Goal: Navigation & Orientation: Find specific page/section

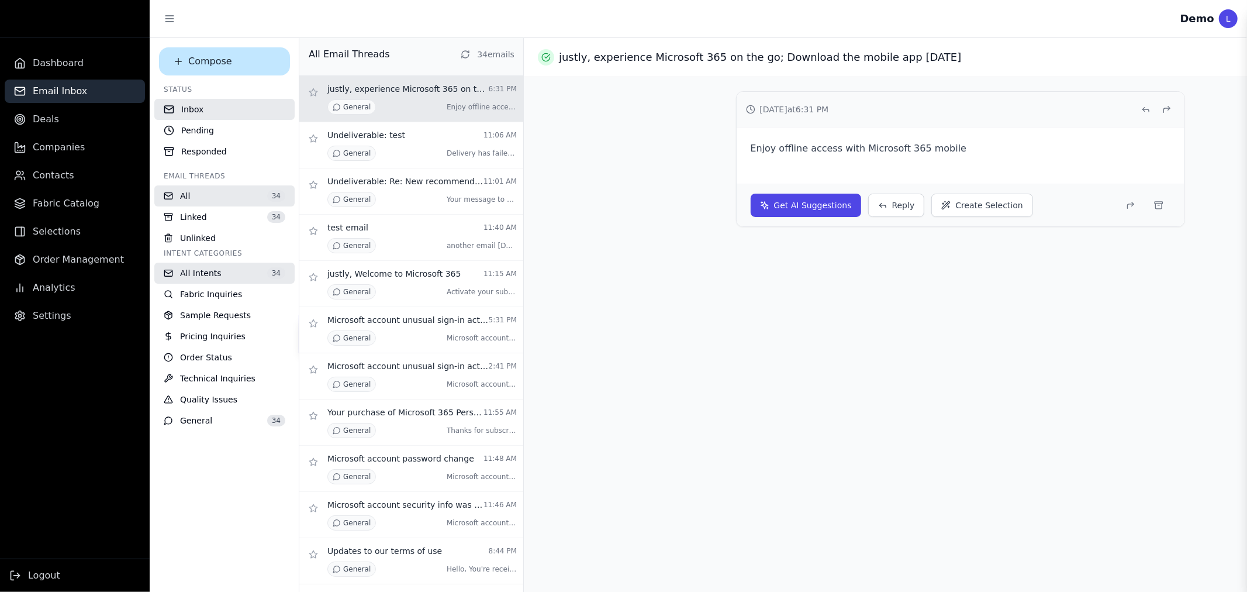
click at [392, 100] on div "General Enjoy offline access with [PERSON_NAME] ..." at bounding box center [421, 106] width 189 height 15
click at [385, 147] on div "General [PERSON_NAME] has failed to these r ..." at bounding box center [421, 153] width 189 height 15
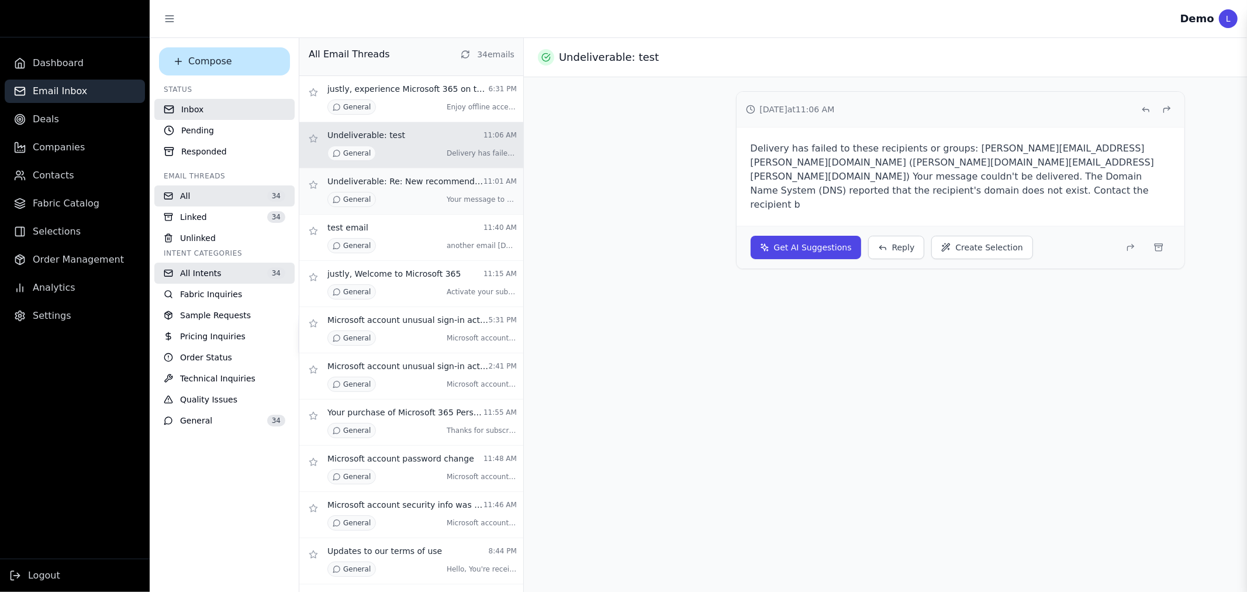
click at [383, 192] on div "General Your message to MSSecurity-nor ..." at bounding box center [421, 199] width 189 height 15
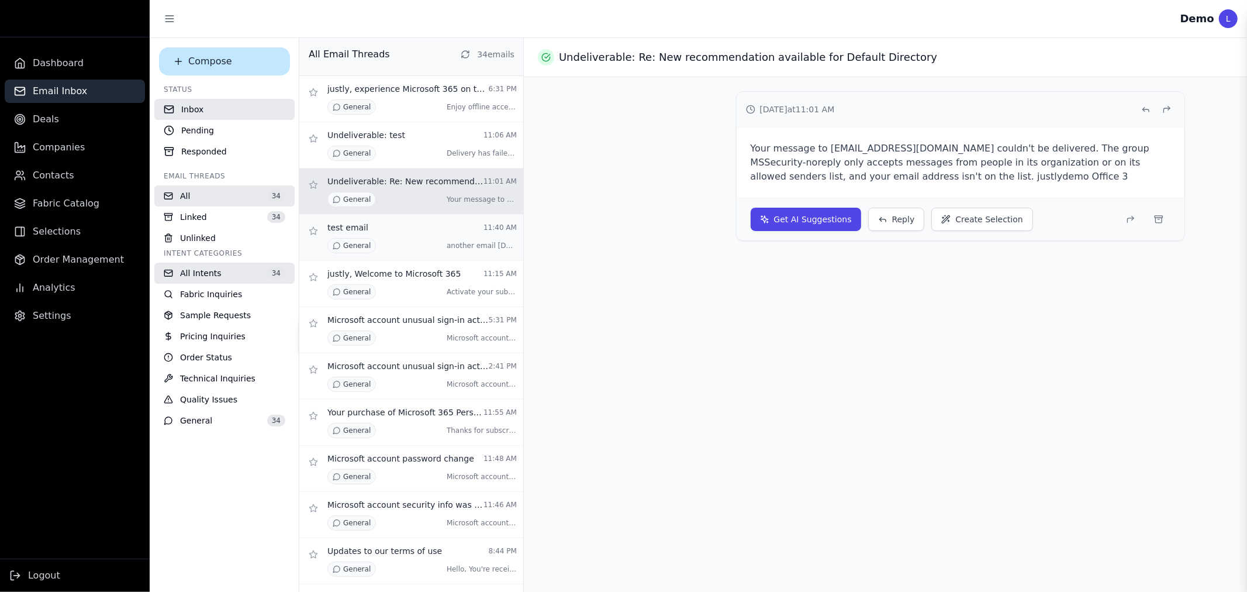
click at [380, 240] on div "General another email [DATE], 22 Se ..." at bounding box center [421, 245] width 189 height 15
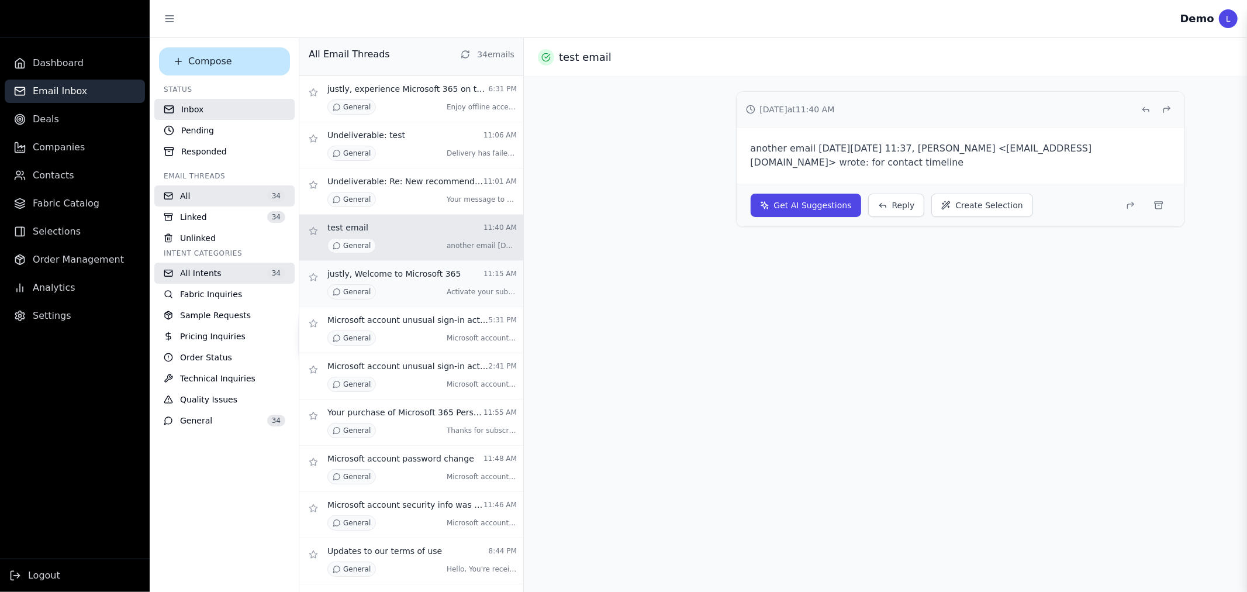
click at [374, 269] on p "justly, Welcome to Microsoft 365" at bounding box center [394, 274] width 134 height 12
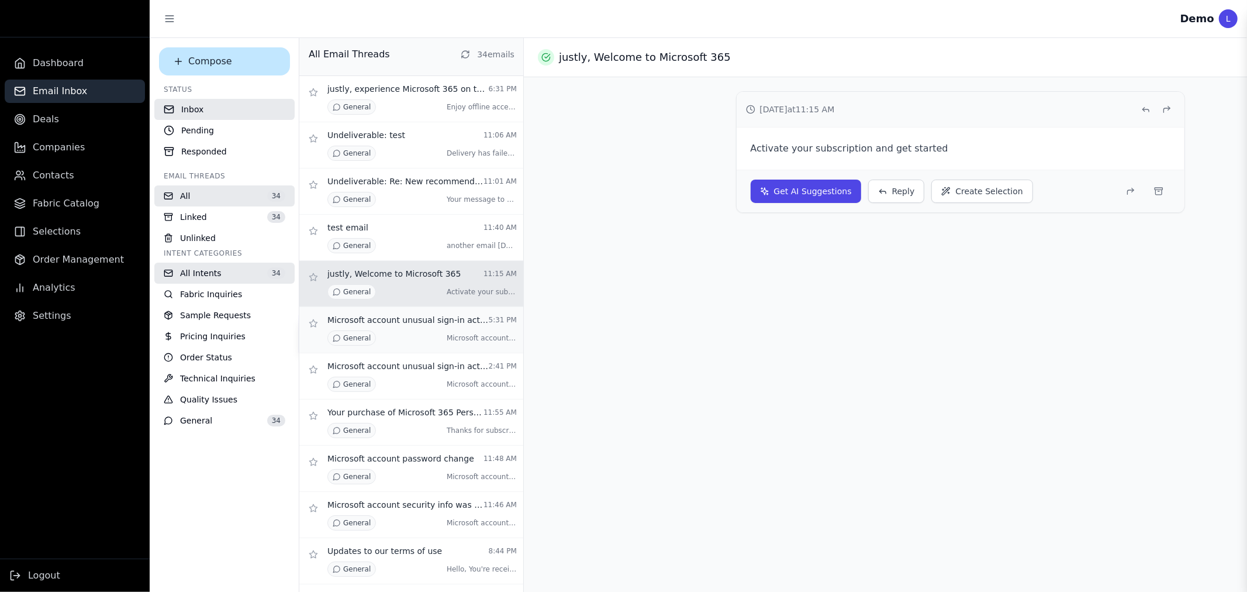
click at [375, 343] on div "General Microsoft account Unusual sig ..." at bounding box center [421, 337] width 189 height 15
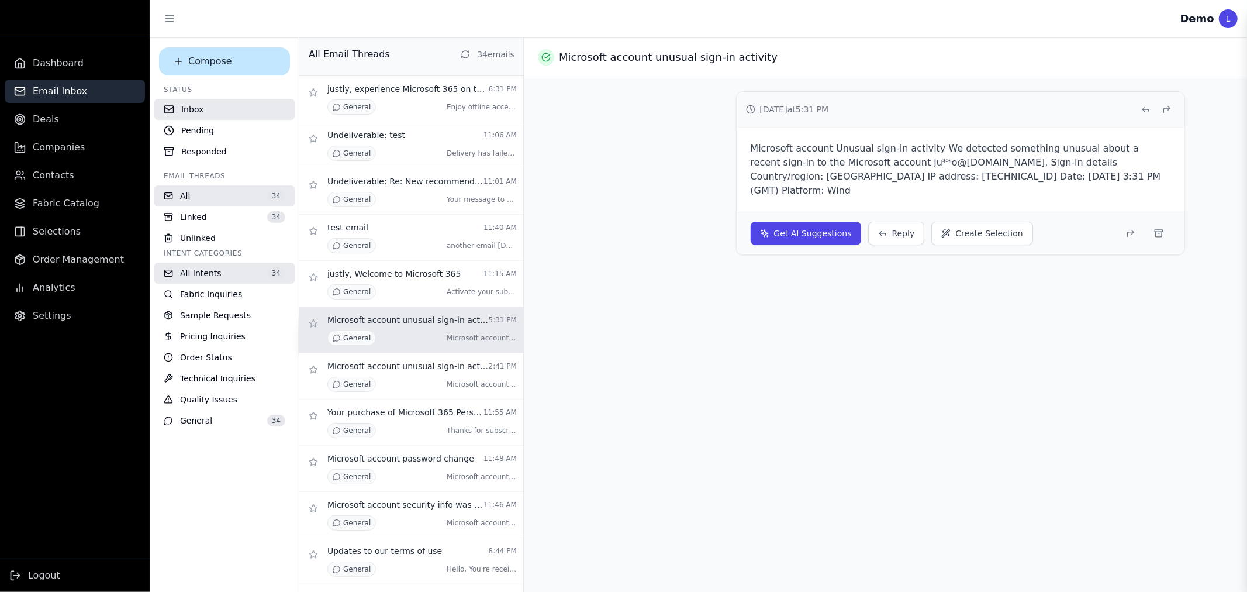
click at [205, 202] on button "All 34" at bounding box center [224, 195] width 140 height 21
click at [224, 137] on button "Pending" at bounding box center [224, 130] width 140 height 21
click at [220, 62] on button "Compose" at bounding box center [224, 61] width 131 height 28
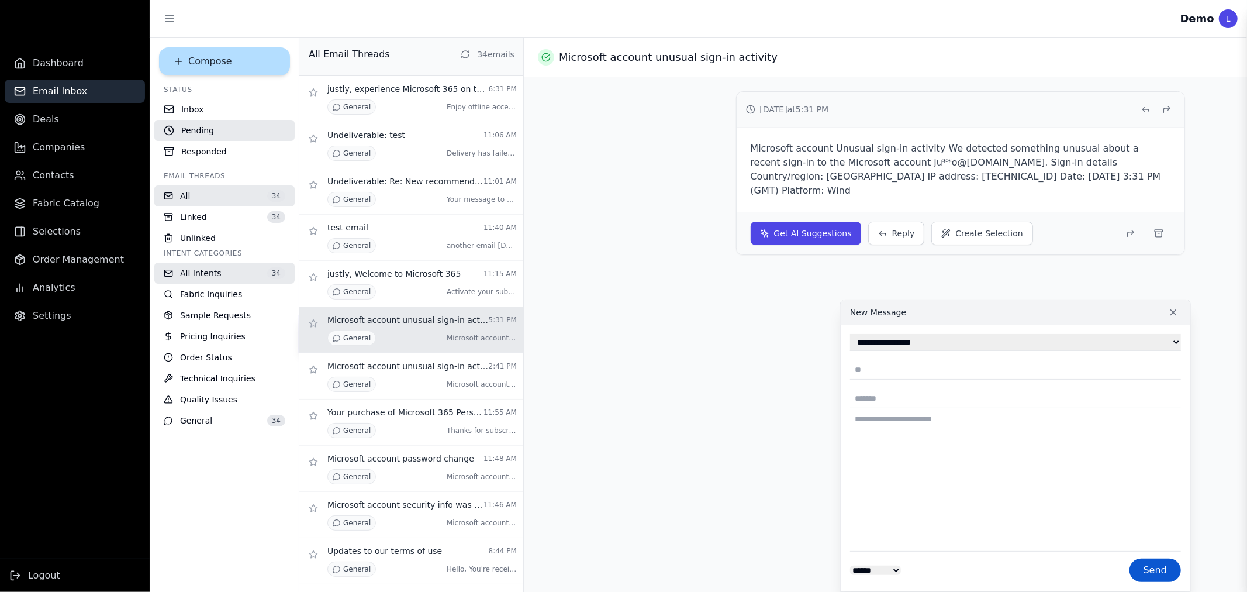
click at [235, 67] on button "Compose" at bounding box center [224, 61] width 131 height 28
click at [191, 111] on button "Inbox" at bounding box center [224, 109] width 140 height 21
click at [196, 141] on button "Responded" at bounding box center [224, 151] width 140 height 21
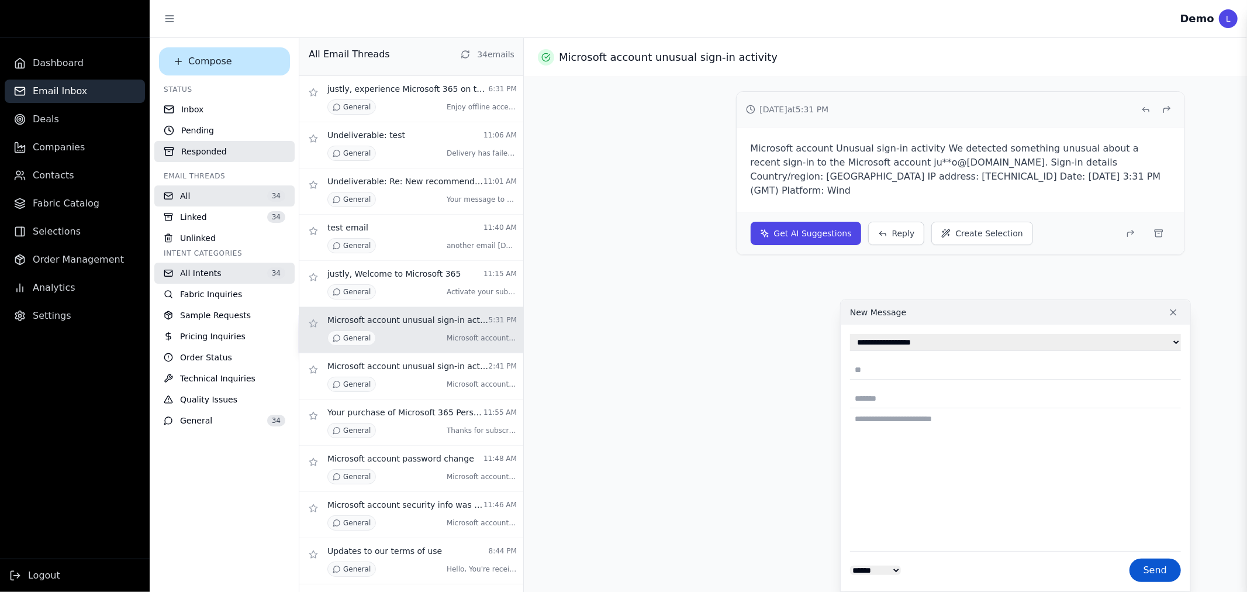
click at [209, 150] on button "Responded" at bounding box center [224, 151] width 140 height 21
click at [184, 196] on span "All" at bounding box center [185, 196] width 10 height 12
click at [184, 215] on span "Linked" at bounding box center [193, 217] width 27 height 12
click at [180, 234] on span "Unlinked" at bounding box center [198, 238] width 36 height 12
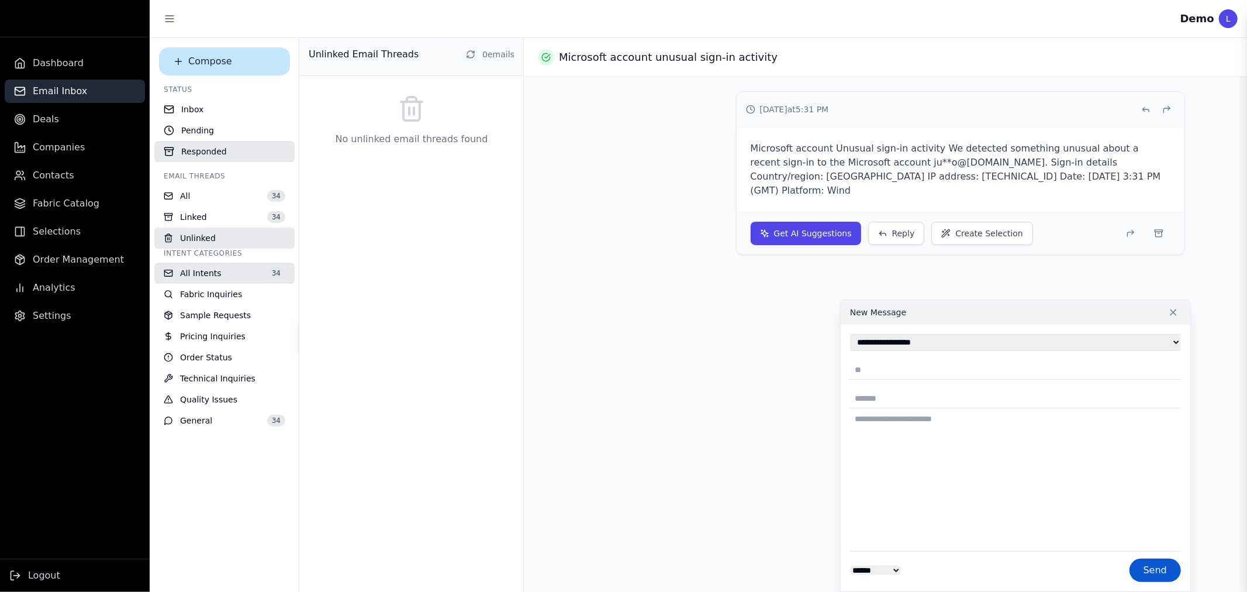
click at [37, 133] on ul "Dashboard Email Inbox Deals Companies Contacts Fabric Catalog Selections Order …" at bounding box center [75, 189] width 150 height 276
click at [49, 119] on span "Deals" at bounding box center [46, 119] width 26 height 14
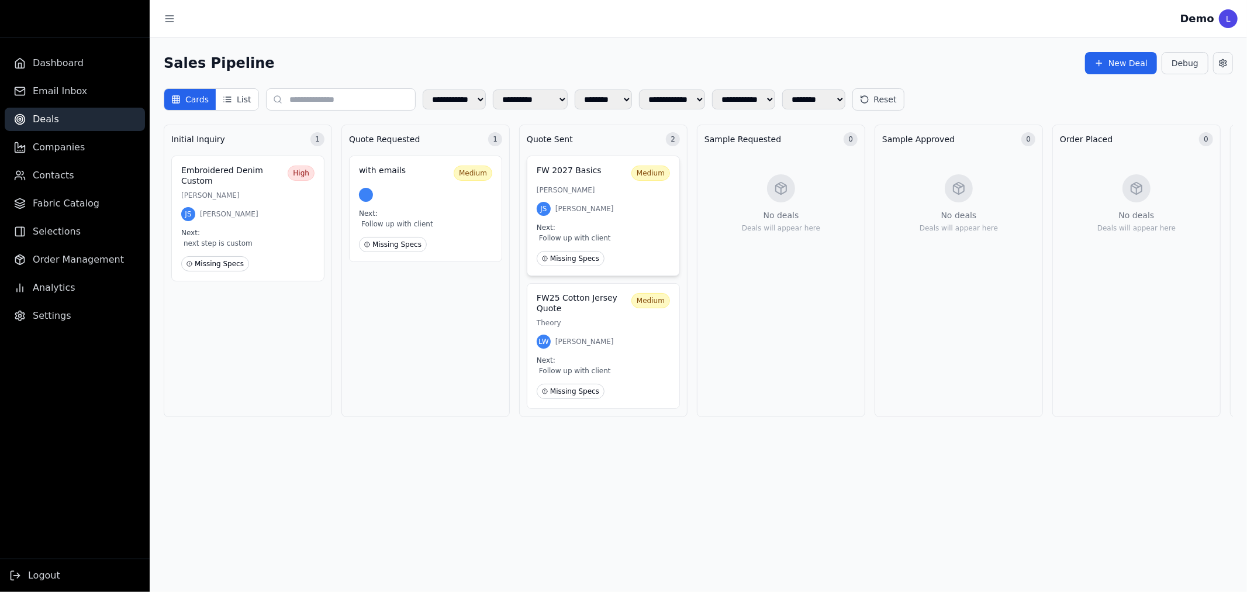
click at [573, 210] on span "[PERSON_NAME]" at bounding box center [584, 208] width 58 height 9
select select "**********"
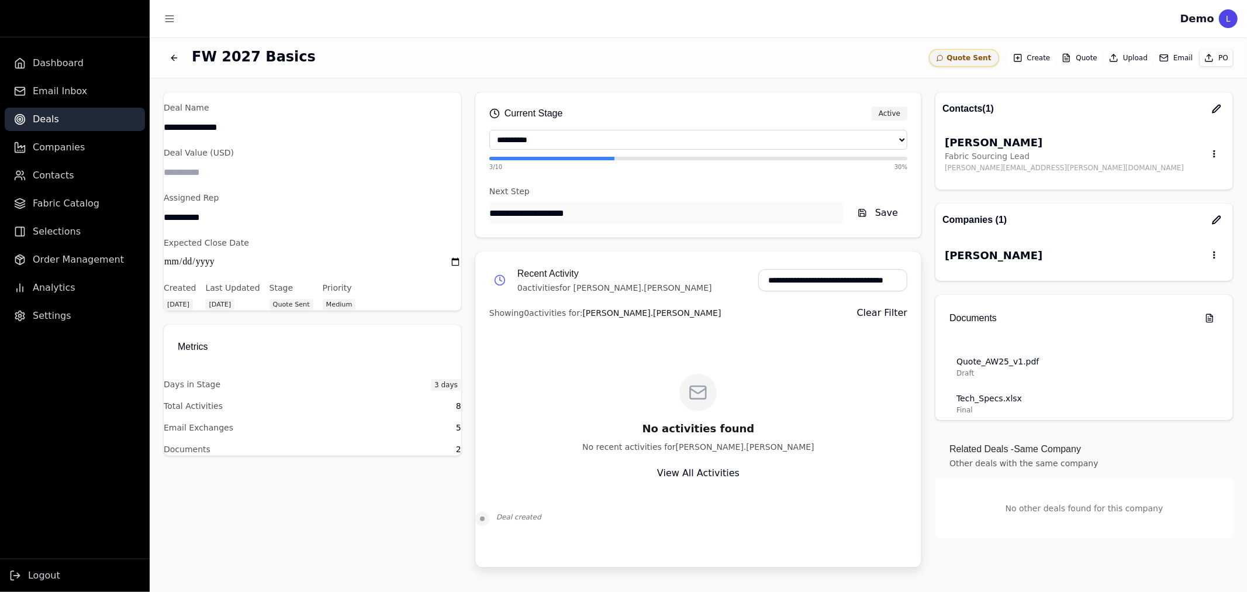
click at [185, 60] on div "FW 2027 Basics" at bounding box center [539, 57] width 751 height 21
click at [173, 60] on icon "Back to deals" at bounding box center [172, 57] width 3 height 5
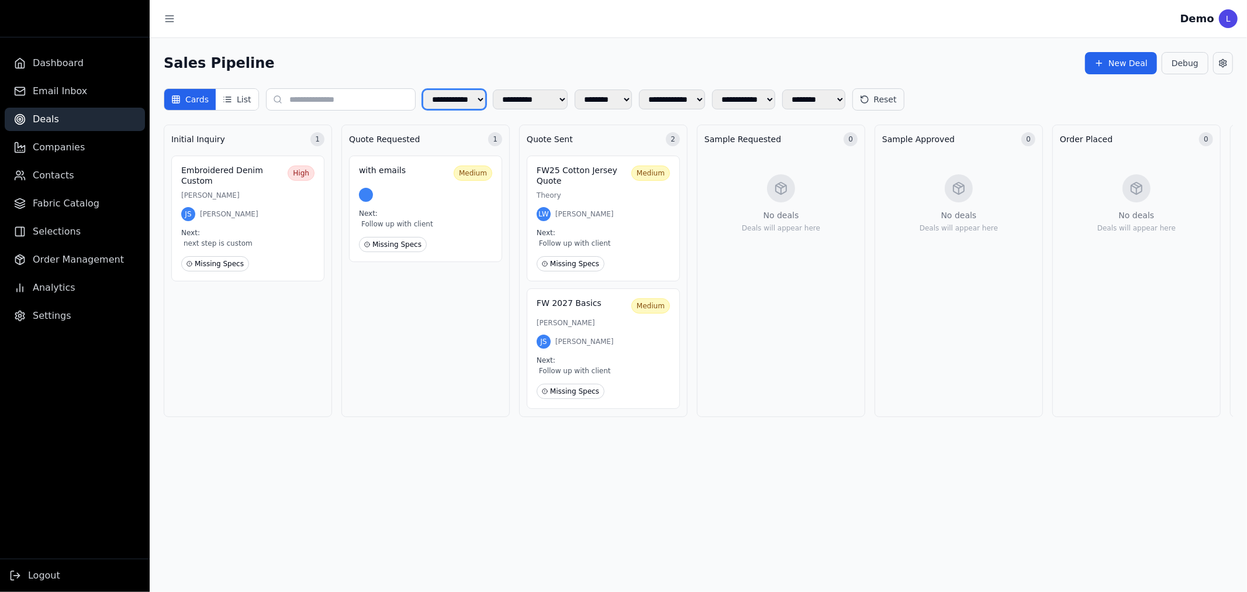
click at [441, 98] on select "**********" at bounding box center [454, 99] width 63 height 20
drag, startPoint x: 442, startPoint y: 98, endPoint x: 460, endPoint y: 98, distance: 18.1
click at [442, 98] on select "**********" at bounding box center [454, 99] width 63 height 20
click at [498, 95] on select "**********" at bounding box center [530, 99] width 75 height 20
click at [507, 95] on select "**********" at bounding box center [530, 99] width 75 height 20
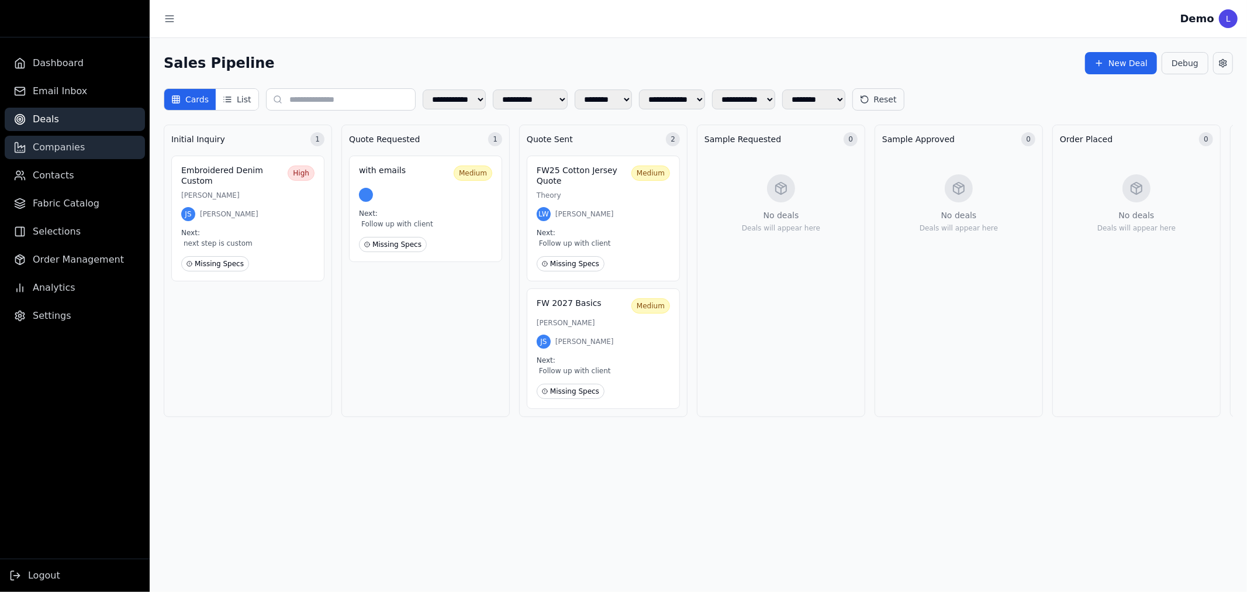
click at [65, 147] on span "Companies" at bounding box center [59, 147] width 52 height 14
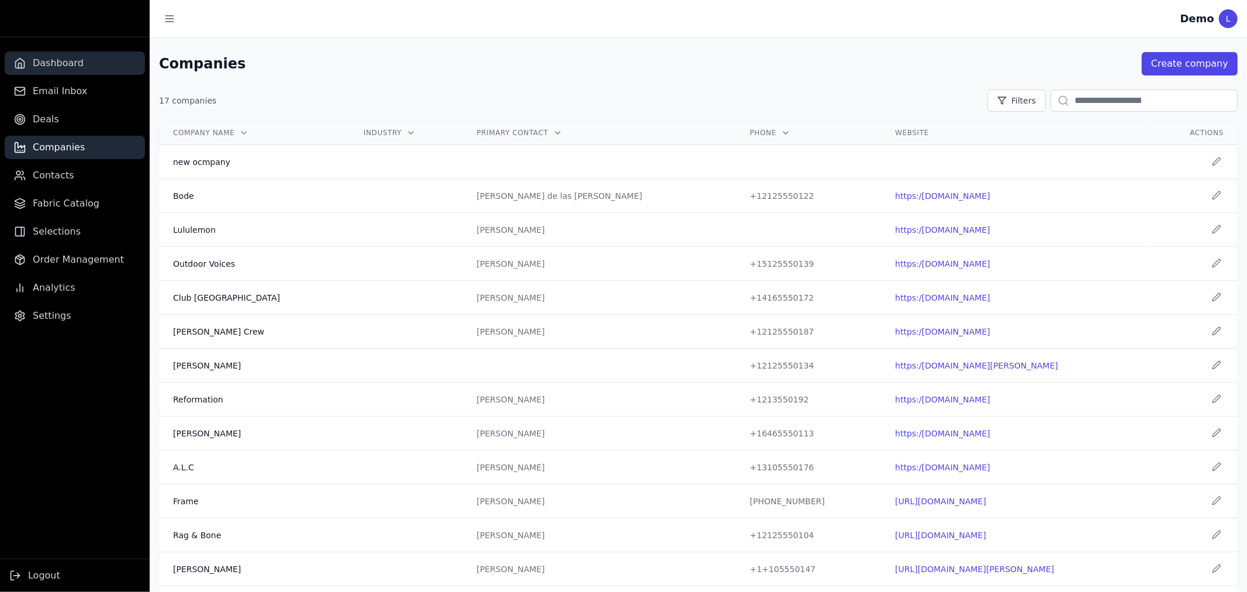
click at [67, 61] on span "Dashboard" at bounding box center [58, 63] width 51 height 14
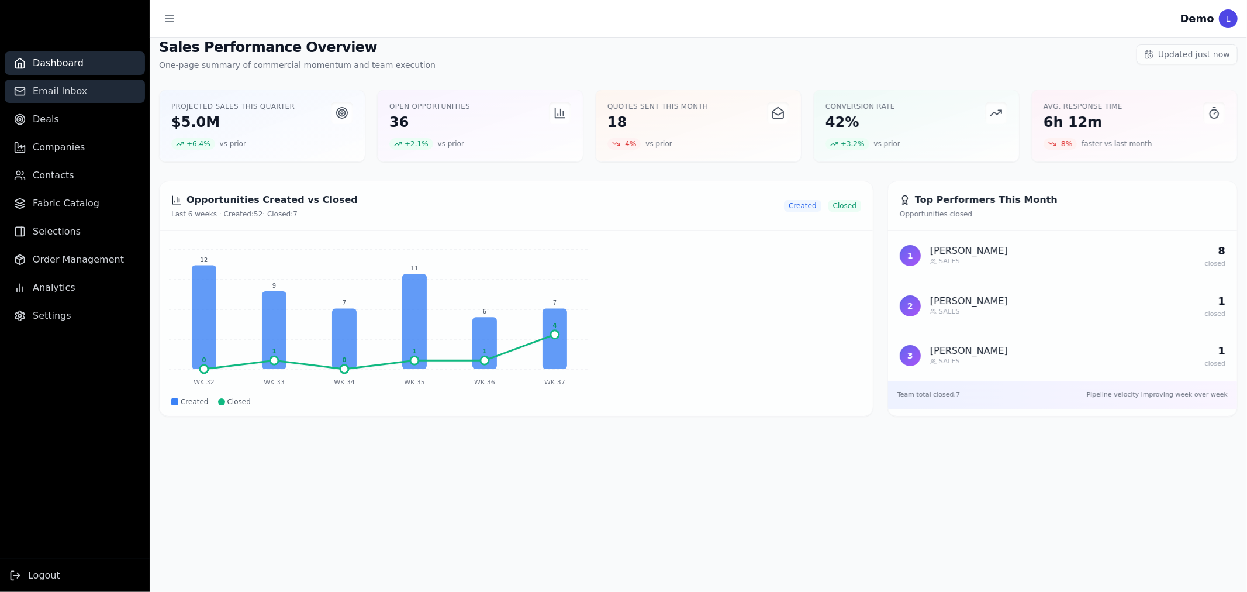
click at [109, 98] on link "Email Inbox" at bounding box center [75, 90] width 140 height 23
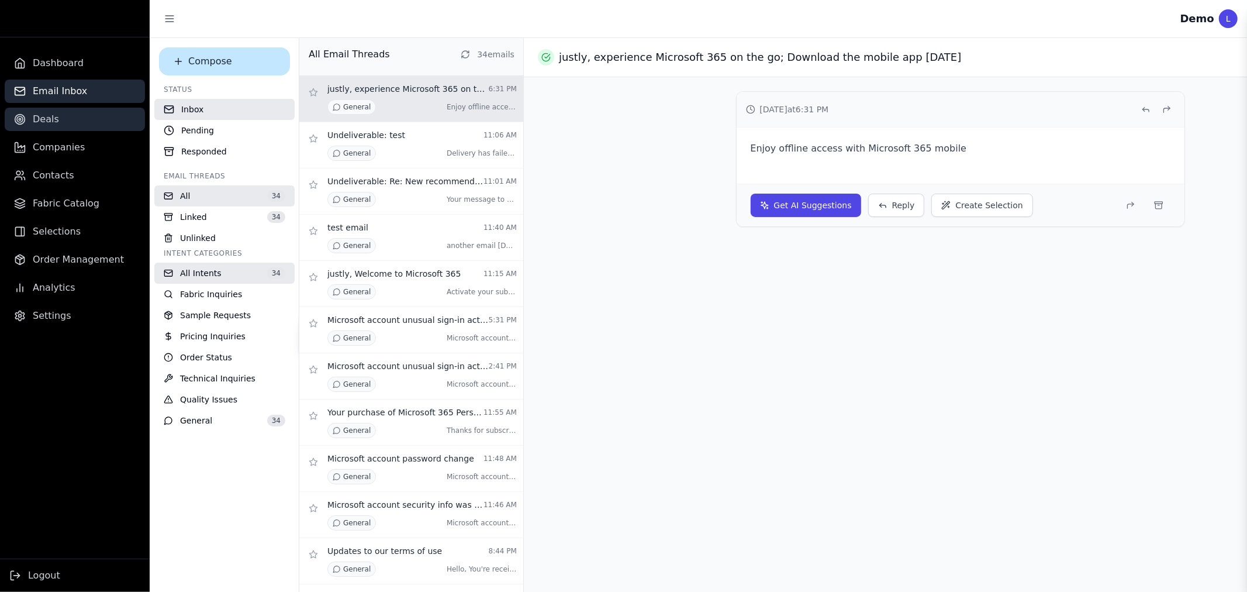
click at [96, 117] on link "Deals" at bounding box center [75, 119] width 140 height 23
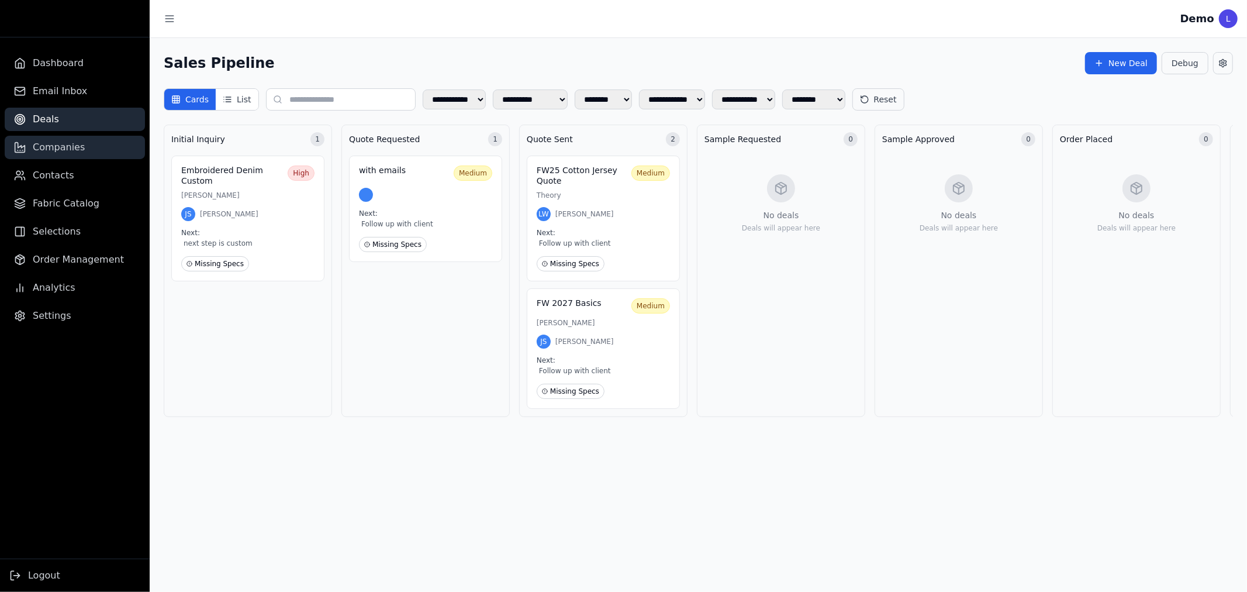
click at [84, 148] on link "Companies" at bounding box center [75, 147] width 140 height 23
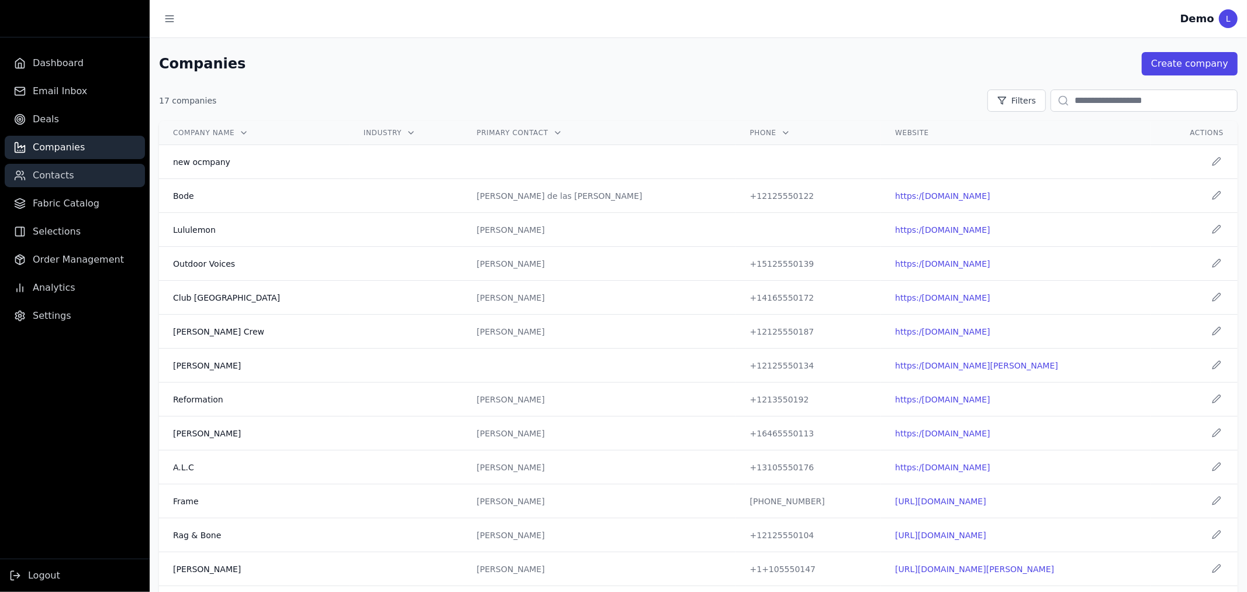
click at [67, 176] on span "Contacts" at bounding box center [54, 175] width 42 height 14
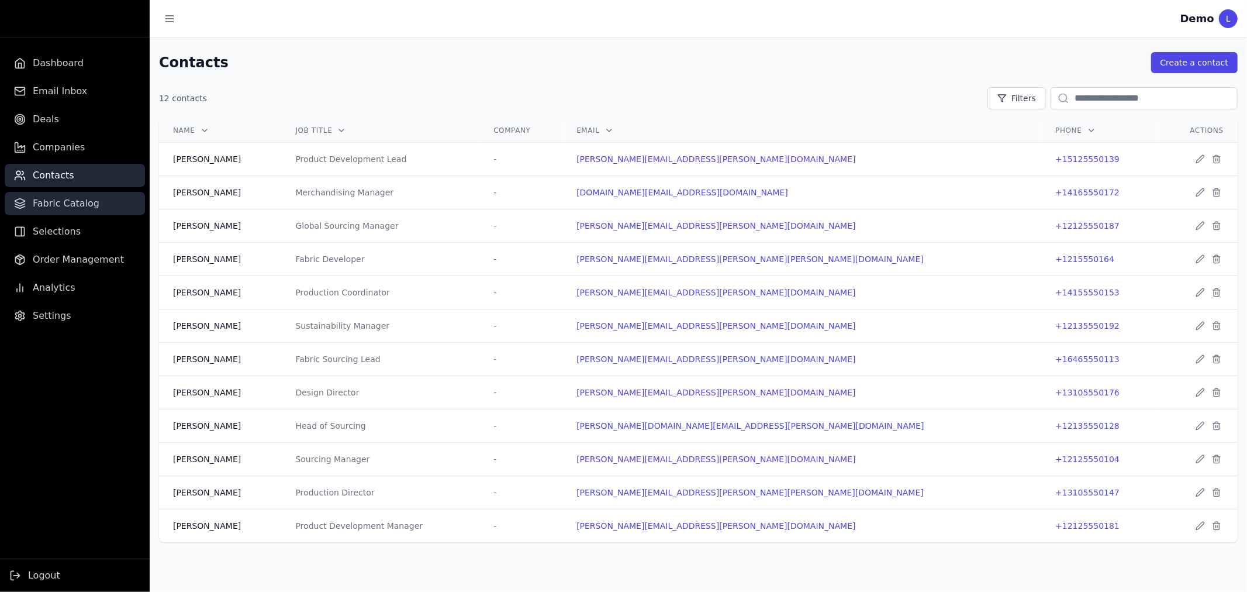
click at [65, 200] on span "Fabric Catalog" at bounding box center [66, 203] width 67 height 14
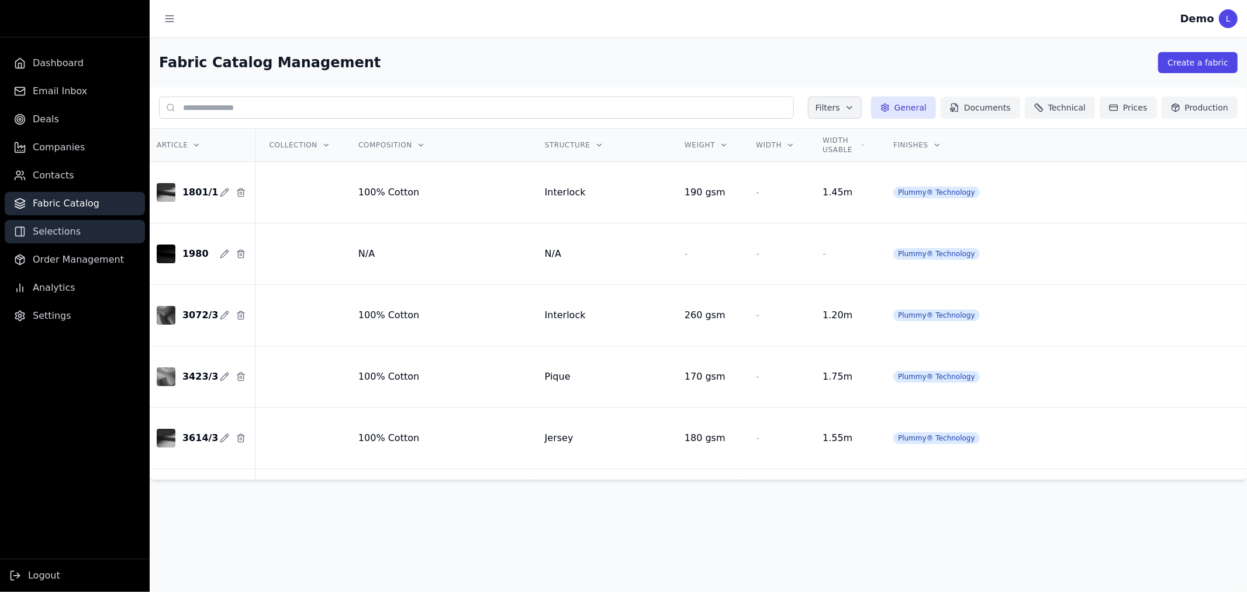
click at [55, 236] on span "Selections" at bounding box center [57, 231] width 48 height 14
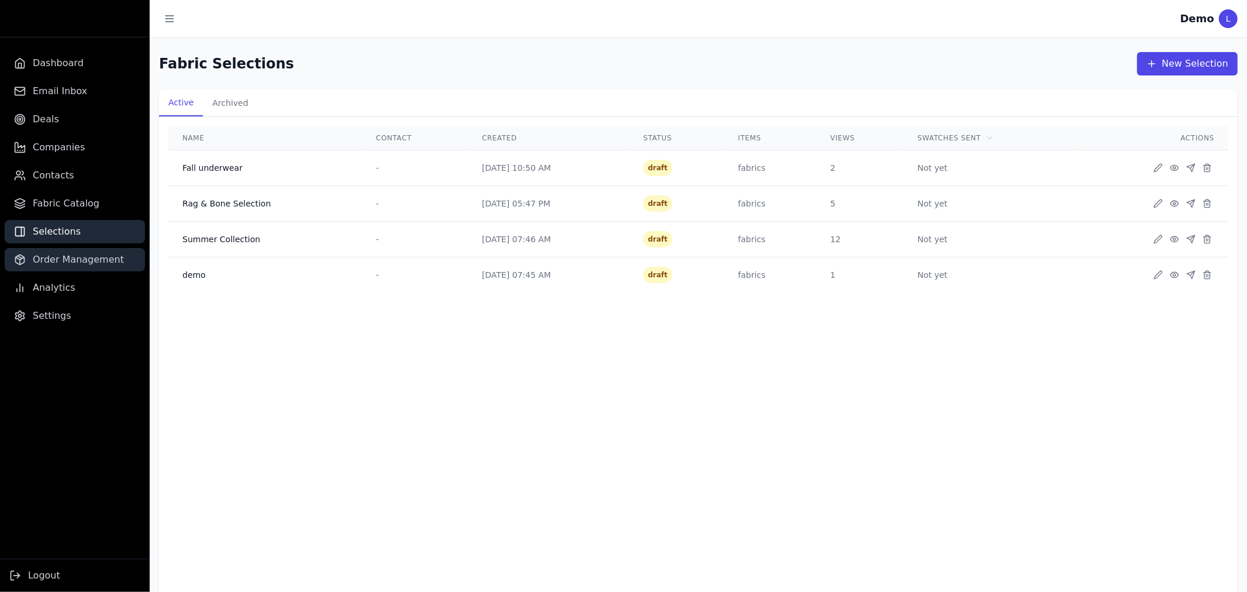
click at [67, 263] on span "Order Management" at bounding box center [78, 260] width 91 height 14
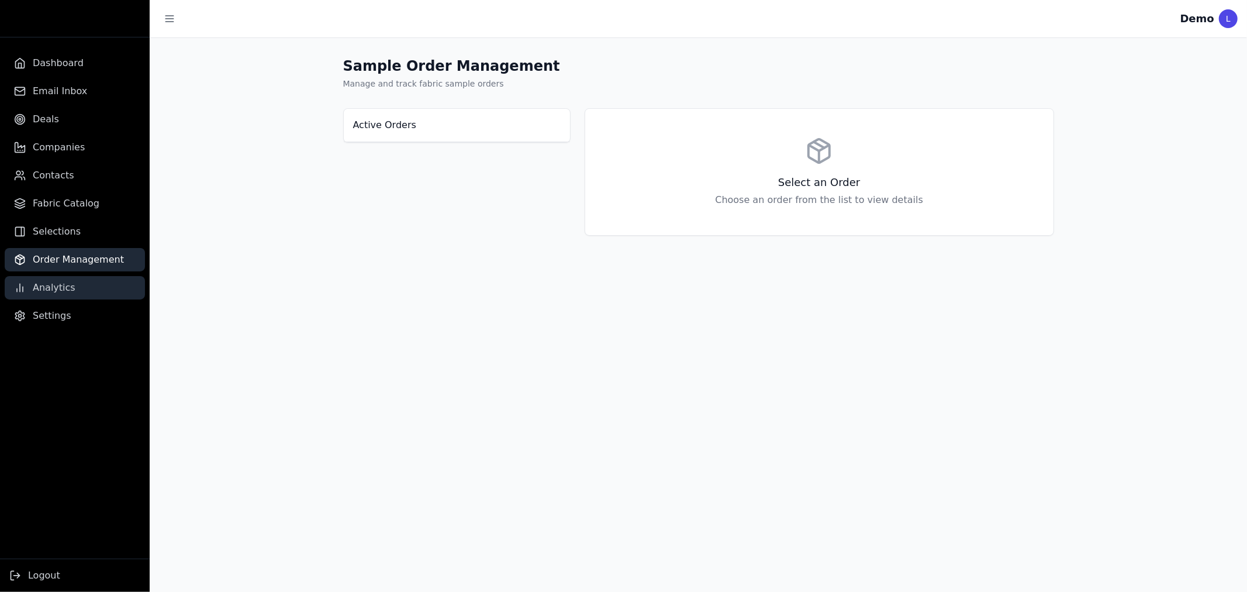
click at [61, 282] on span "Analytics" at bounding box center [54, 288] width 43 height 14
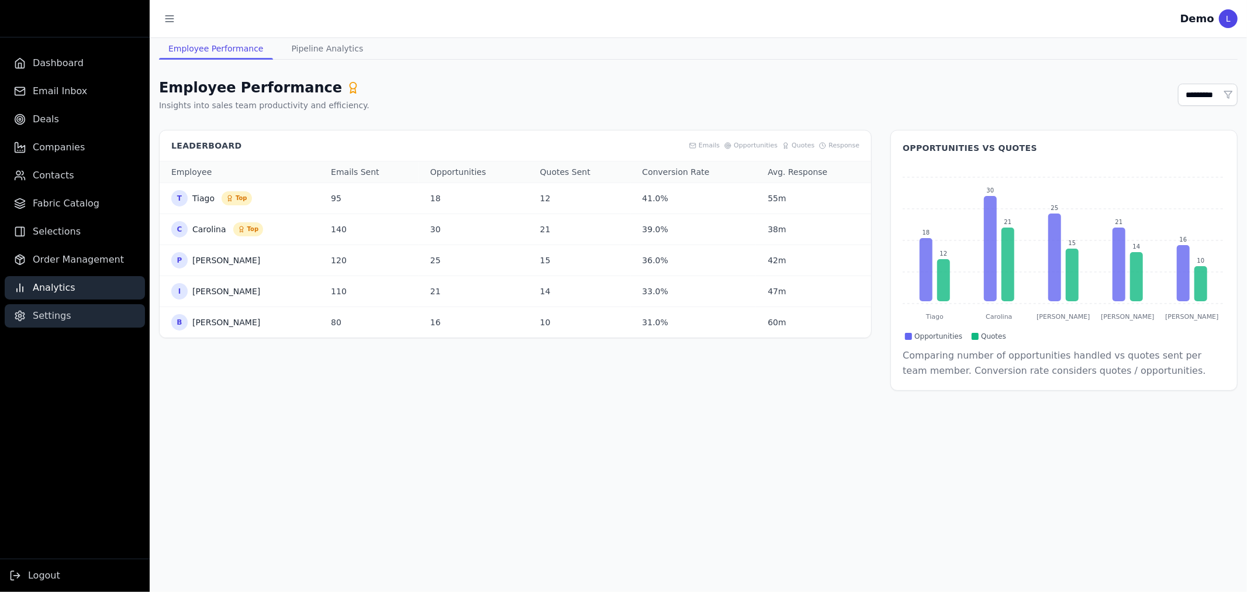
click at [55, 307] on link "Settings" at bounding box center [75, 315] width 140 height 23
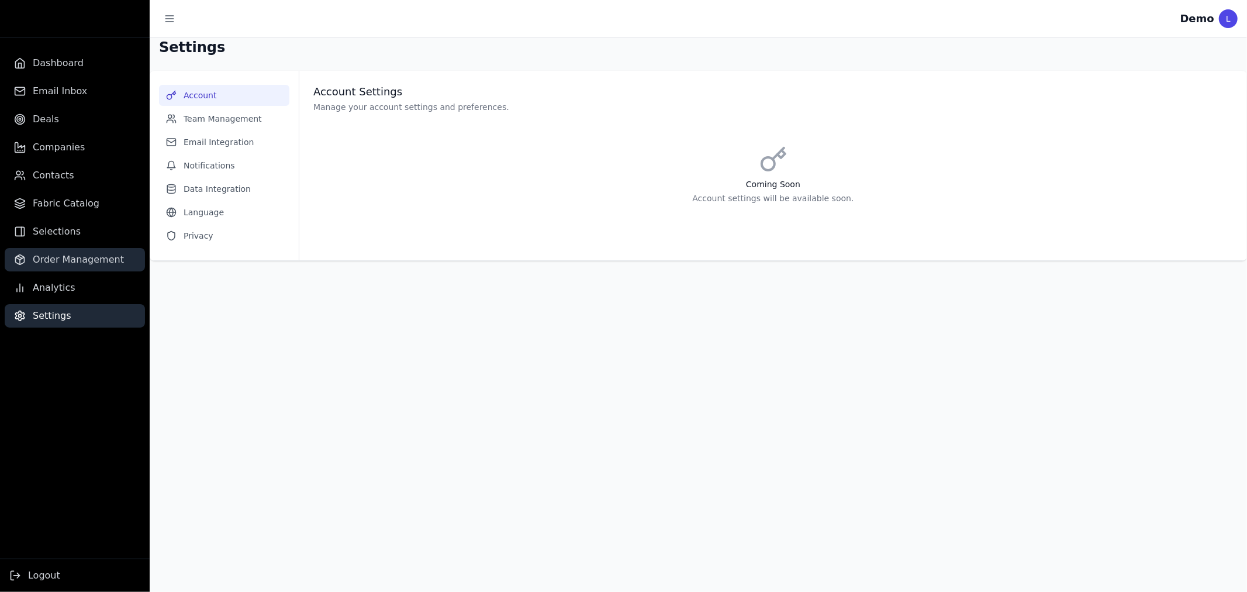
click at [53, 255] on span "Order Management" at bounding box center [78, 260] width 91 height 14
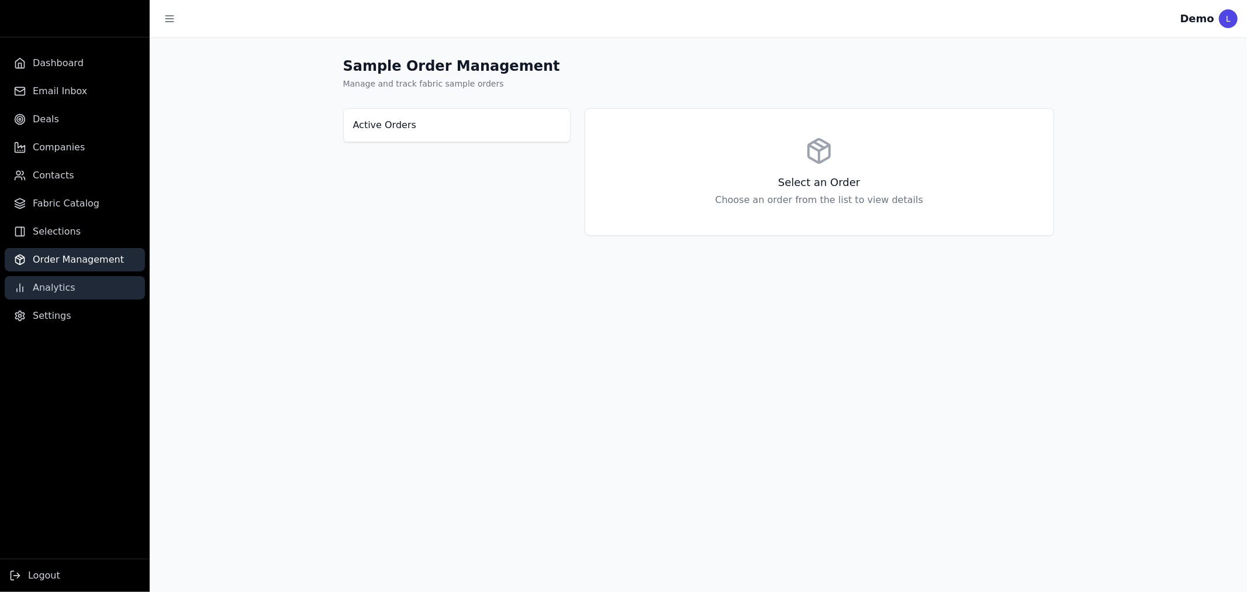
click at [51, 289] on span "Analytics" at bounding box center [54, 288] width 43 height 14
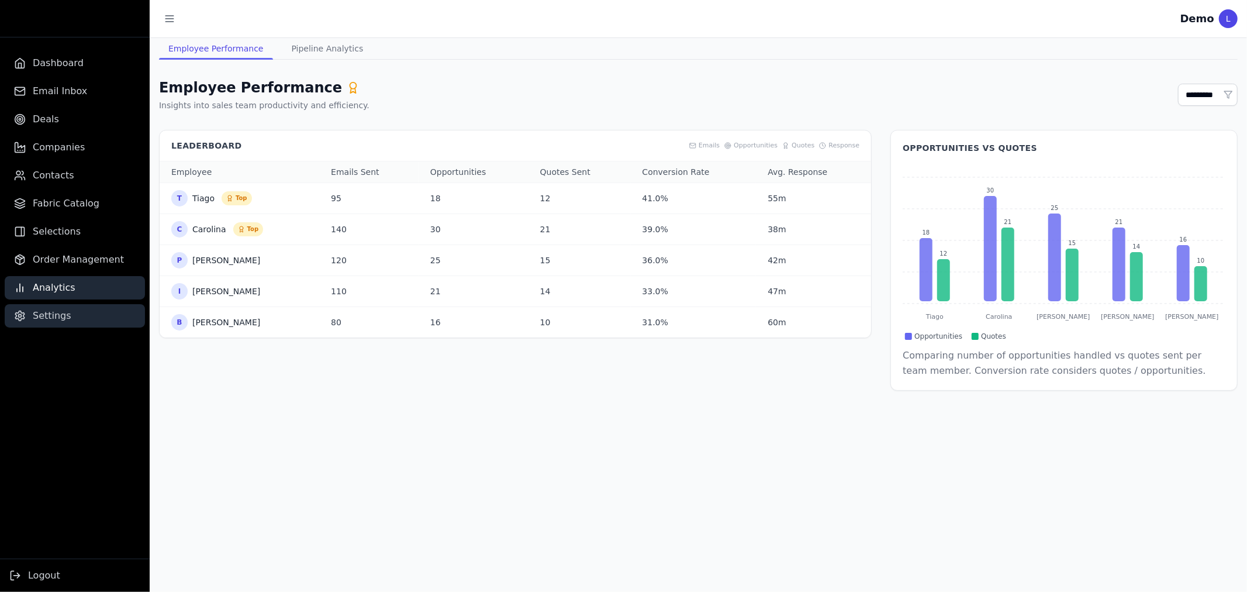
click at [39, 309] on span "Settings" at bounding box center [52, 316] width 39 height 14
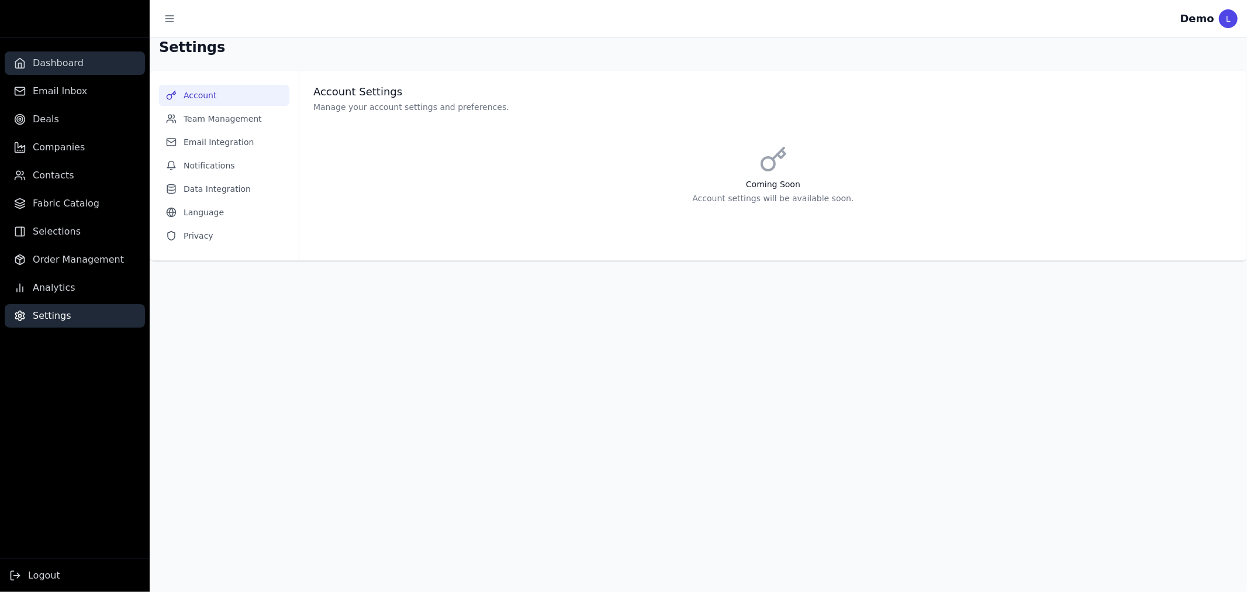
click at [56, 63] on span "Dashboard" at bounding box center [58, 63] width 51 height 14
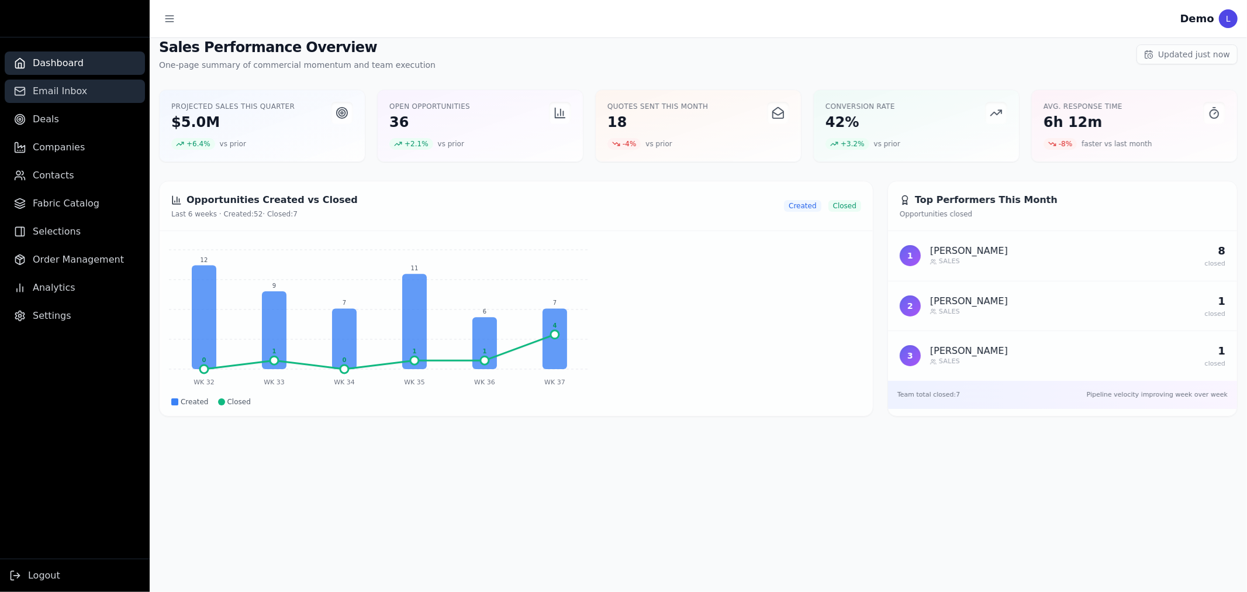
click at [57, 98] on span "Email Inbox" at bounding box center [60, 91] width 54 height 14
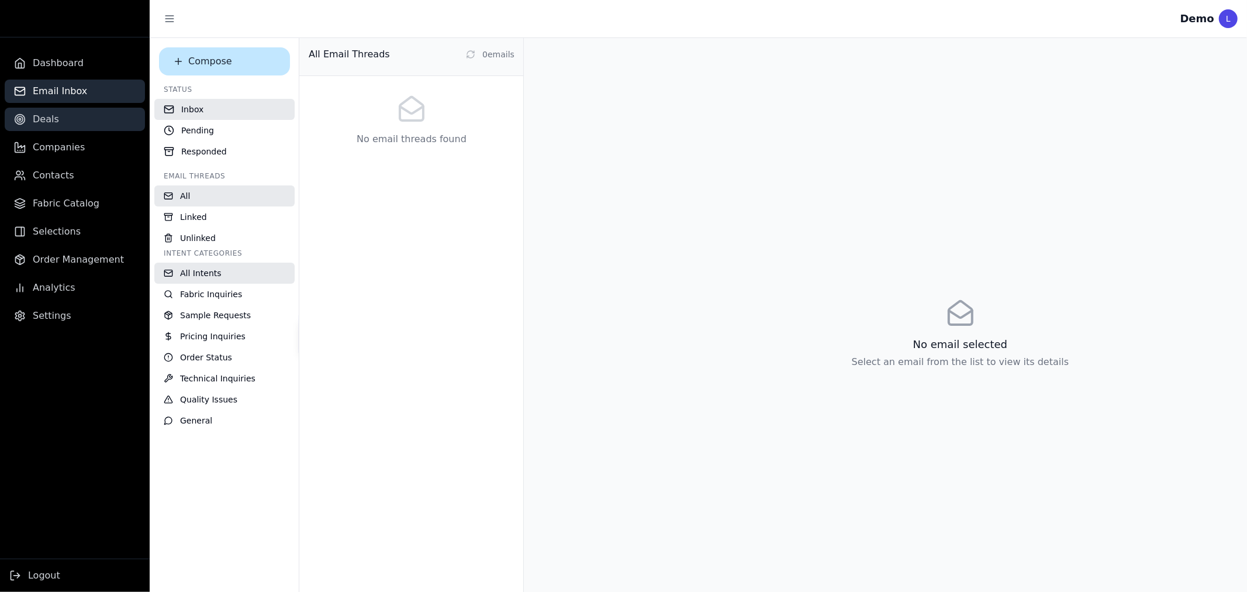
click at [54, 117] on span "Deals" at bounding box center [46, 119] width 26 height 14
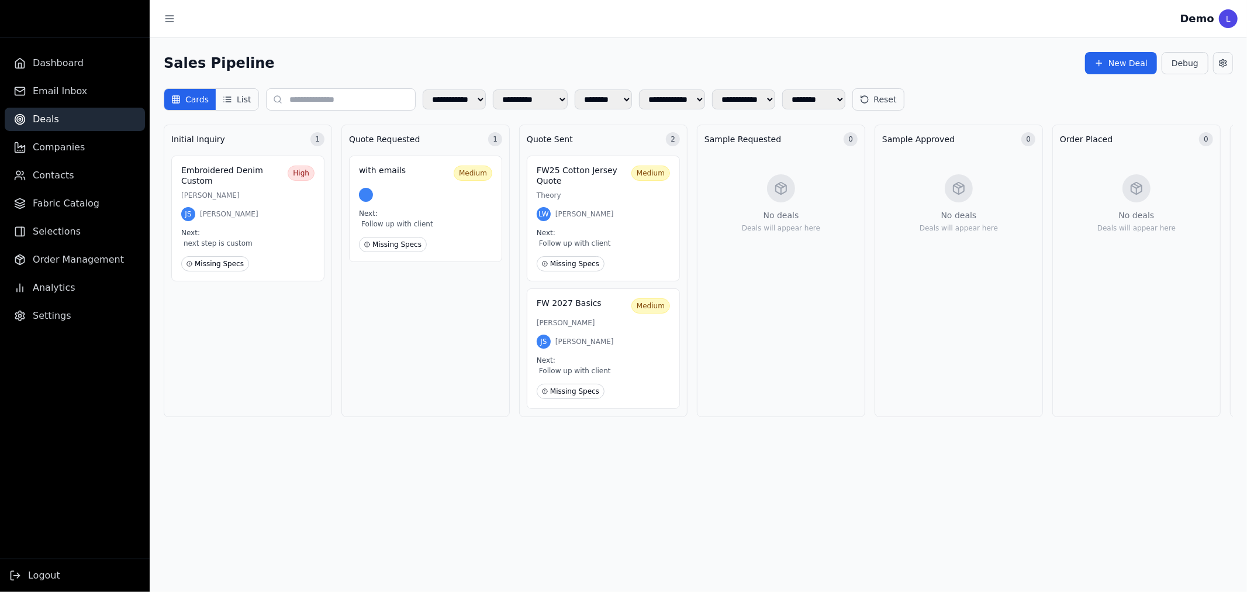
click at [243, 98] on button "List" at bounding box center [237, 99] width 42 height 21
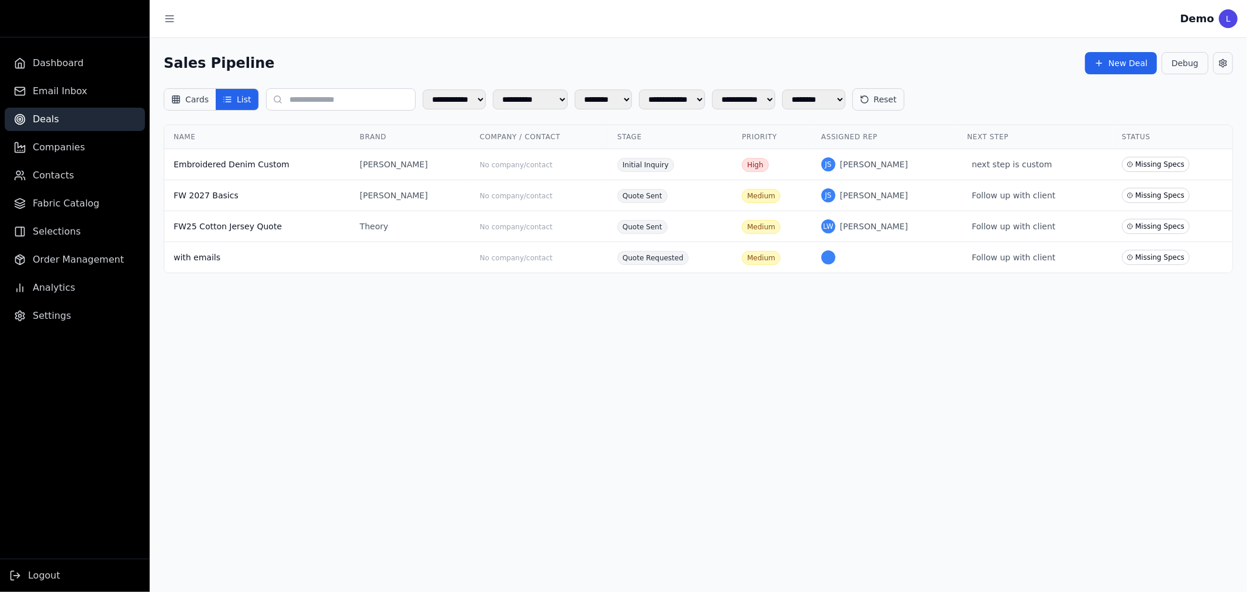
click at [195, 97] on button "Cards" at bounding box center [189, 99] width 51 height 21
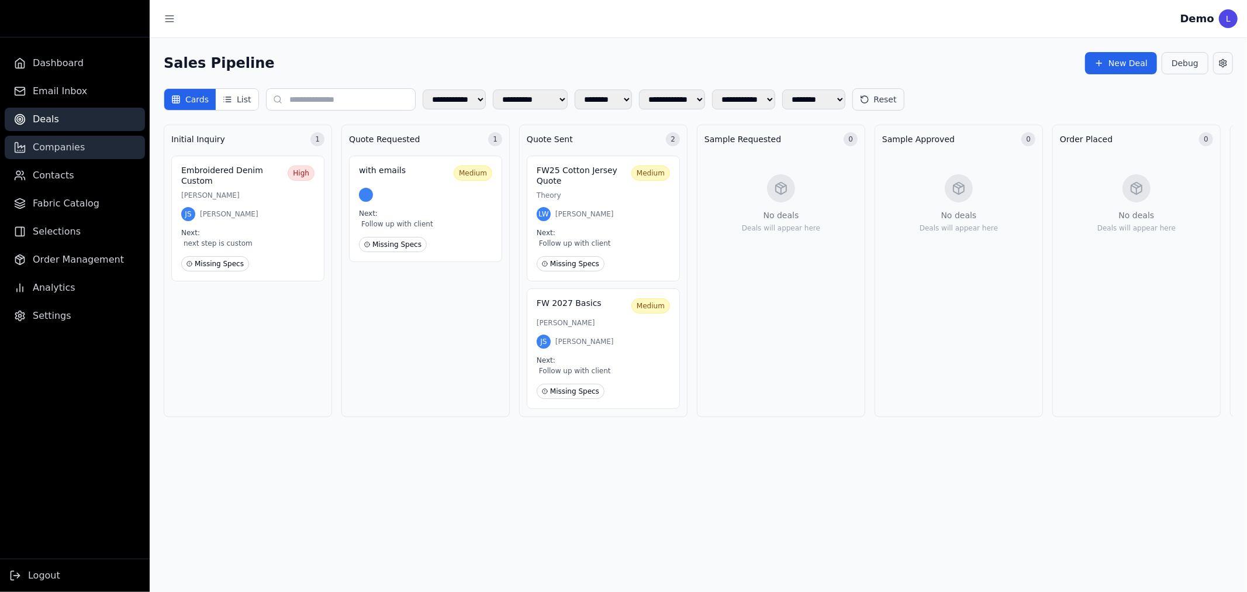
click at [95, 145] on link "Companies" at bounding box center [75, 147] width 140 height 23
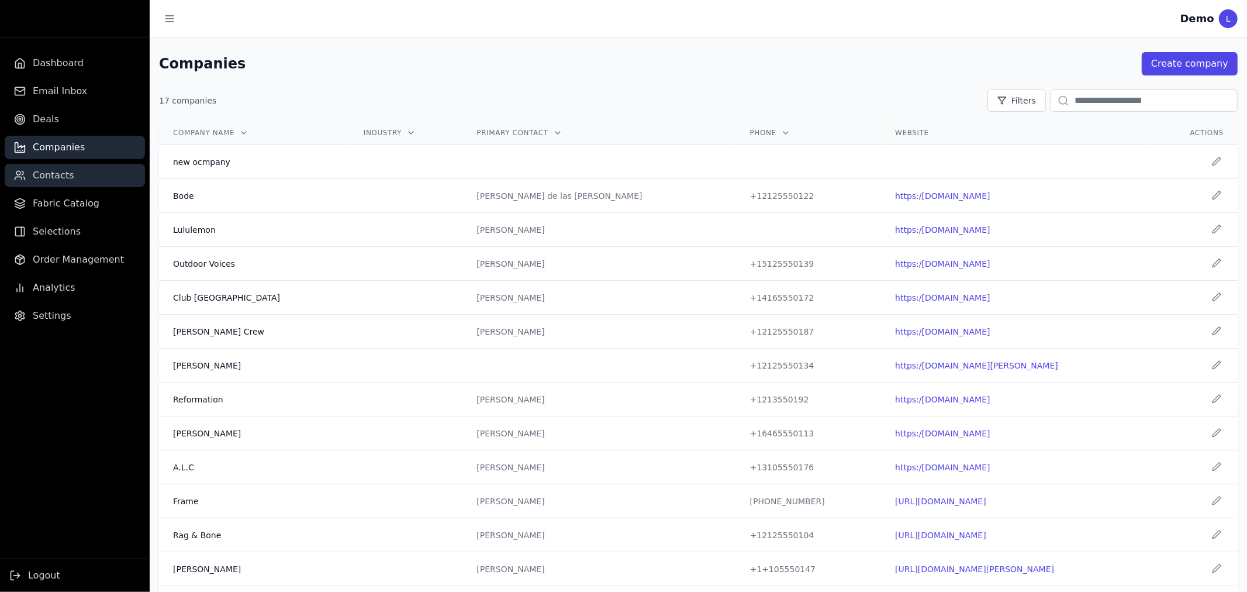
click at [94, 168] on link "Contacts" at bounding box center [75, 175] width 140 height 23
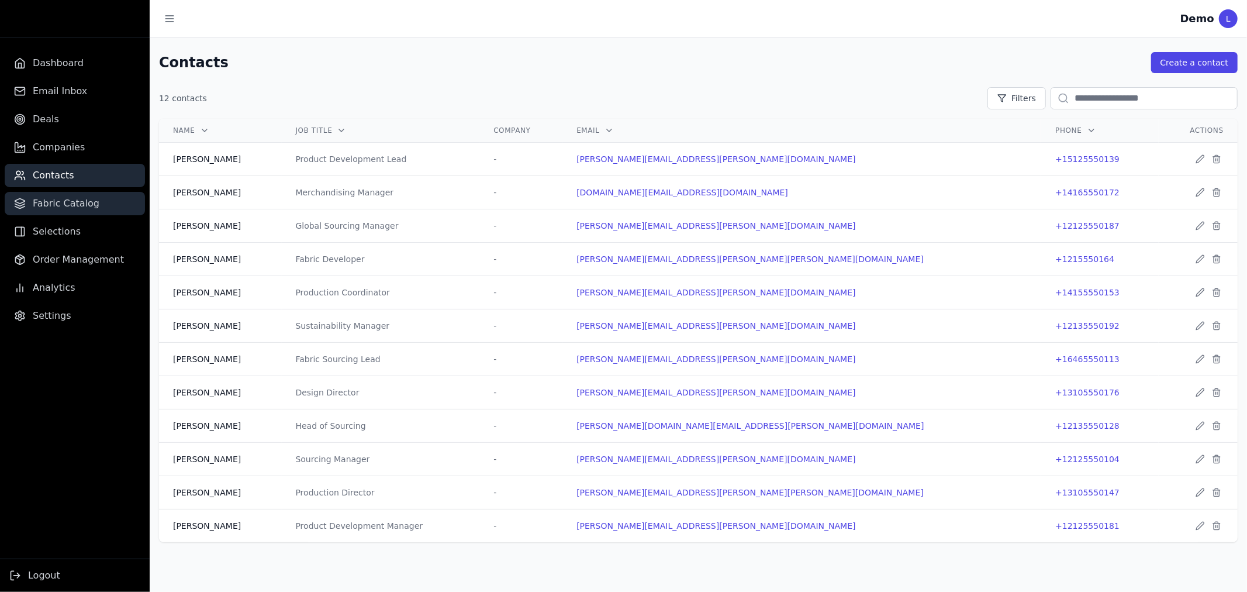
click at [84, 199] on span "Fabric Catalog" at bounding box center [66, 203] width 67 height 14
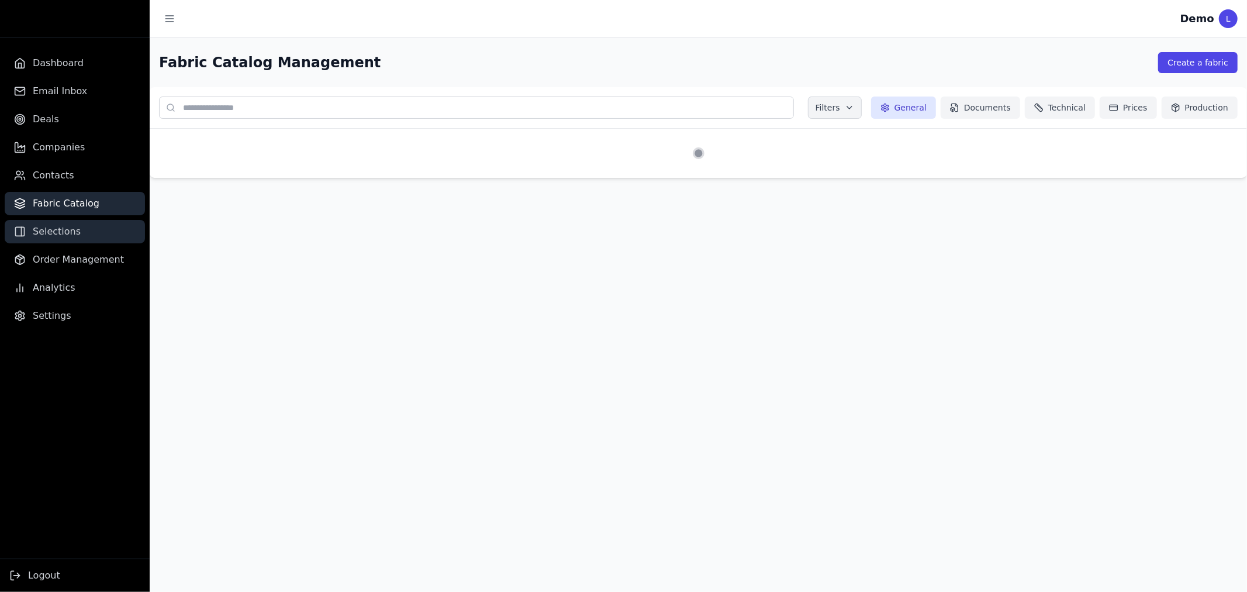
click at [84, 236] on link "Selections" at bounding box center [75, 231] width 140 height 23
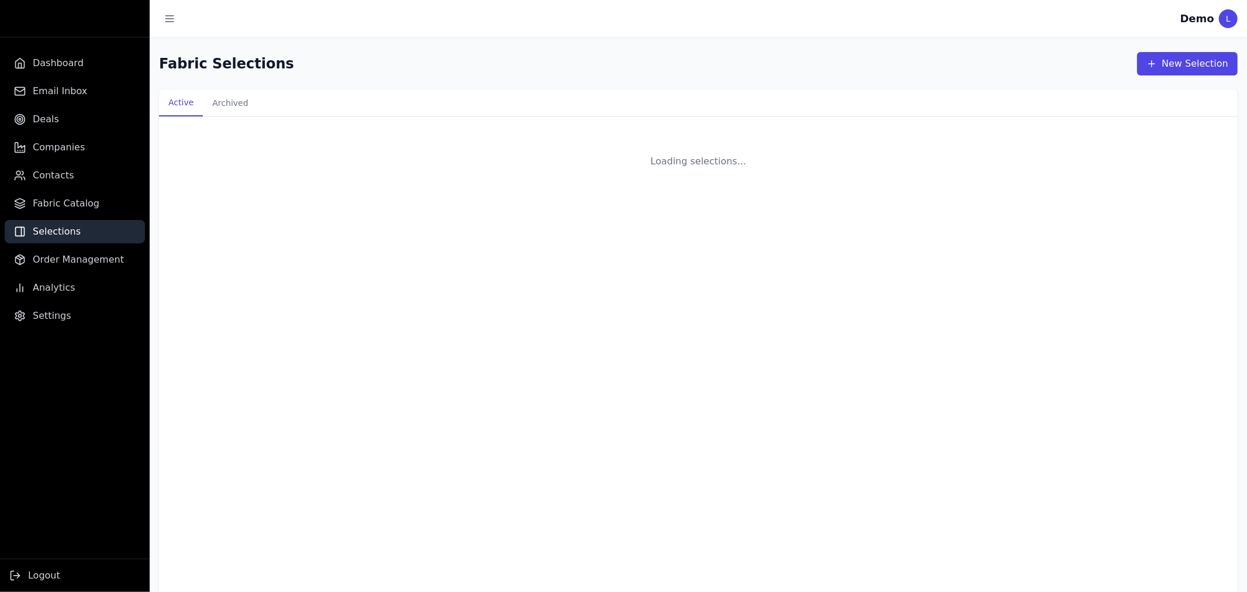
click at [79, 271] on ul "Dashboard Email Inbox Deals Companies Contacts Fabric Catalog Selections Order …" at bounding box center [75, 189] width 150 height 276
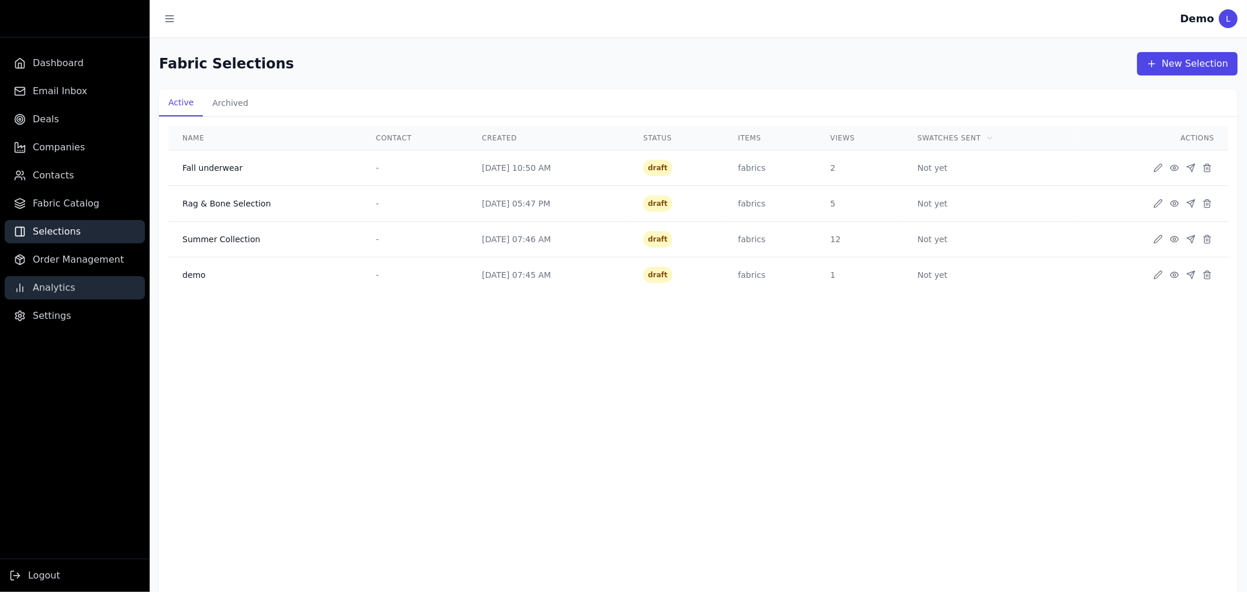
click at [77, 291] on link "Analytics" at bounding box center [75, 287] width 140 height 23
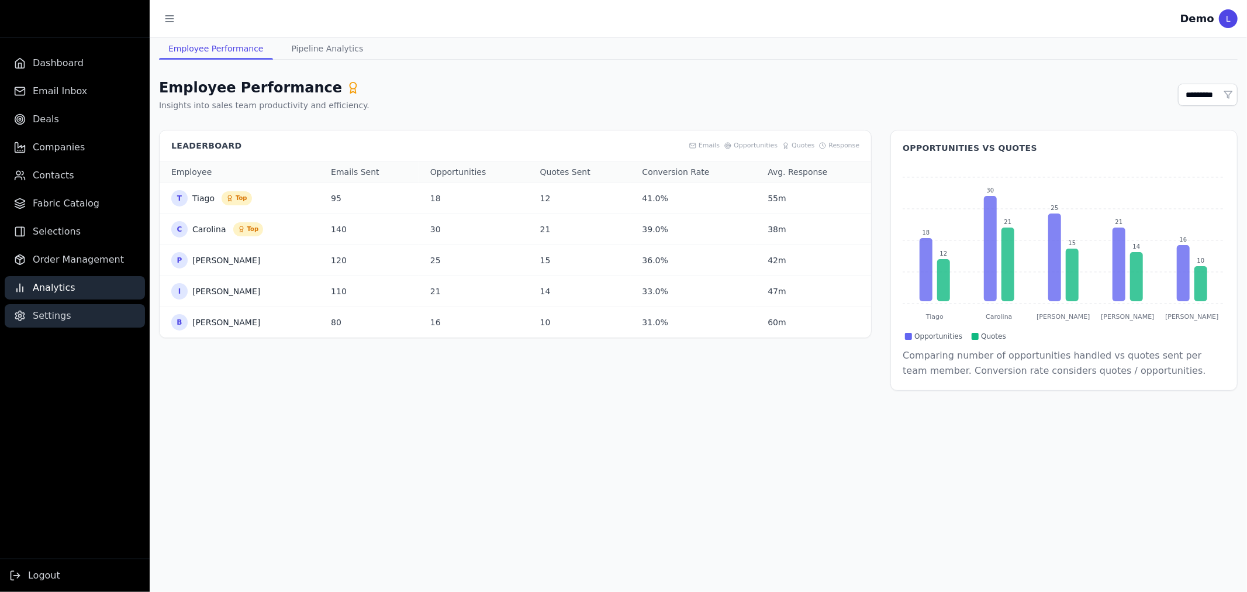
click at [67, 318] on link "Settings" at bounding box center [75, 315] width 140 height 23
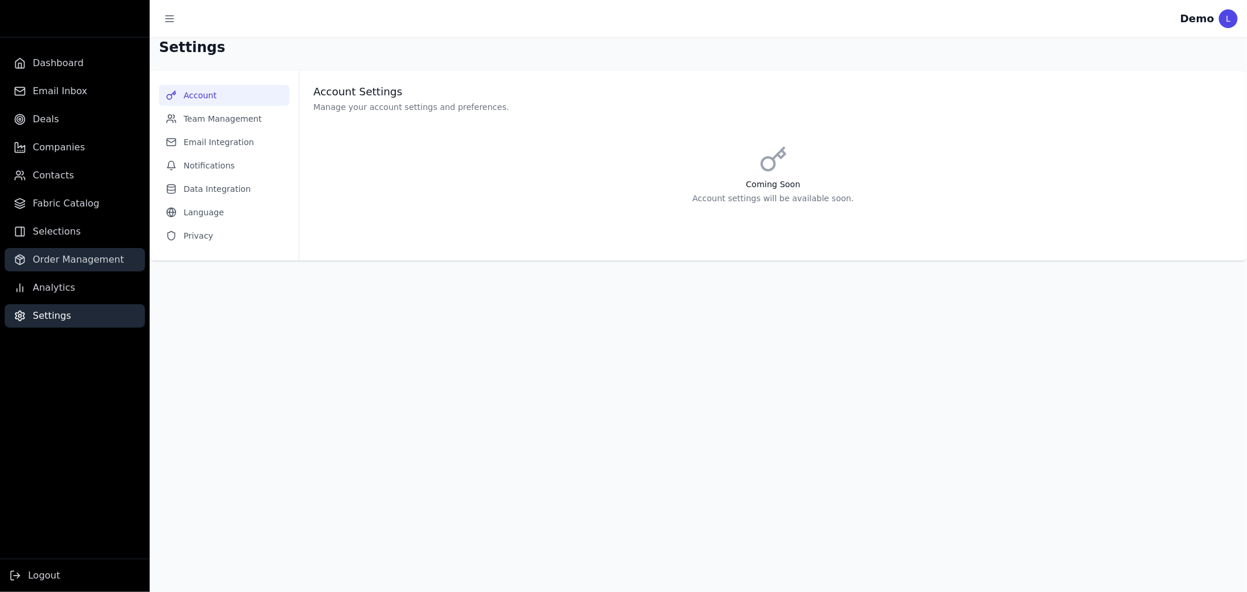
click at [84, 254] on span "Order Management" at bounding box center [78, 260] width 91 height 14
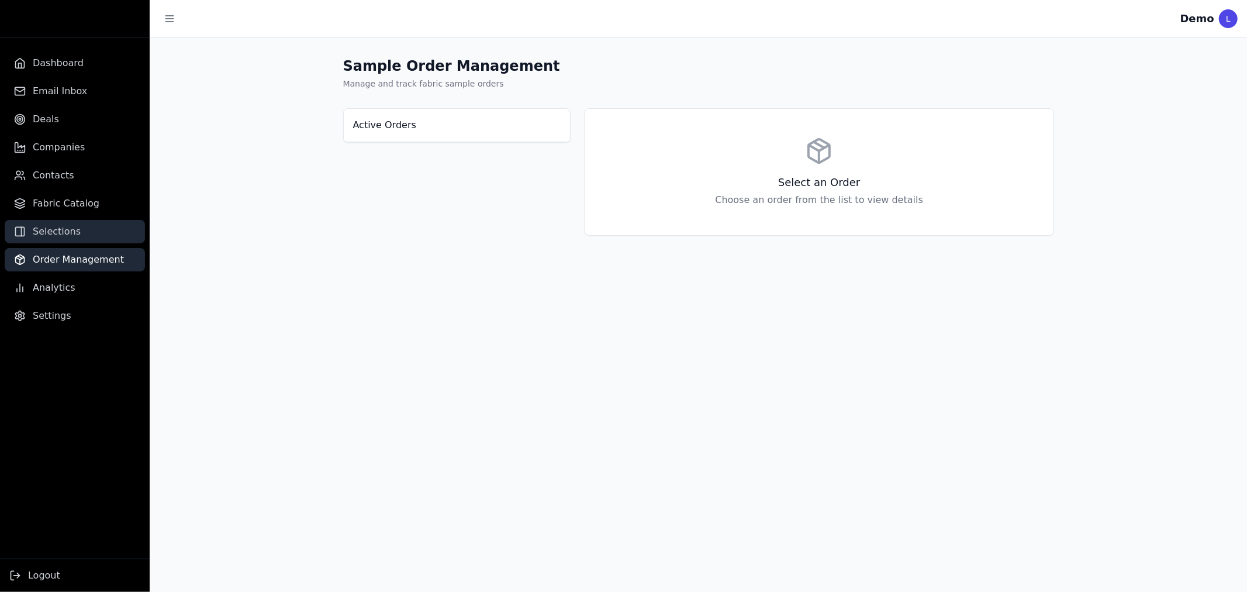
click at [91, 233] on link "Selections" at bounding box center [75, 231] width 140 height 23
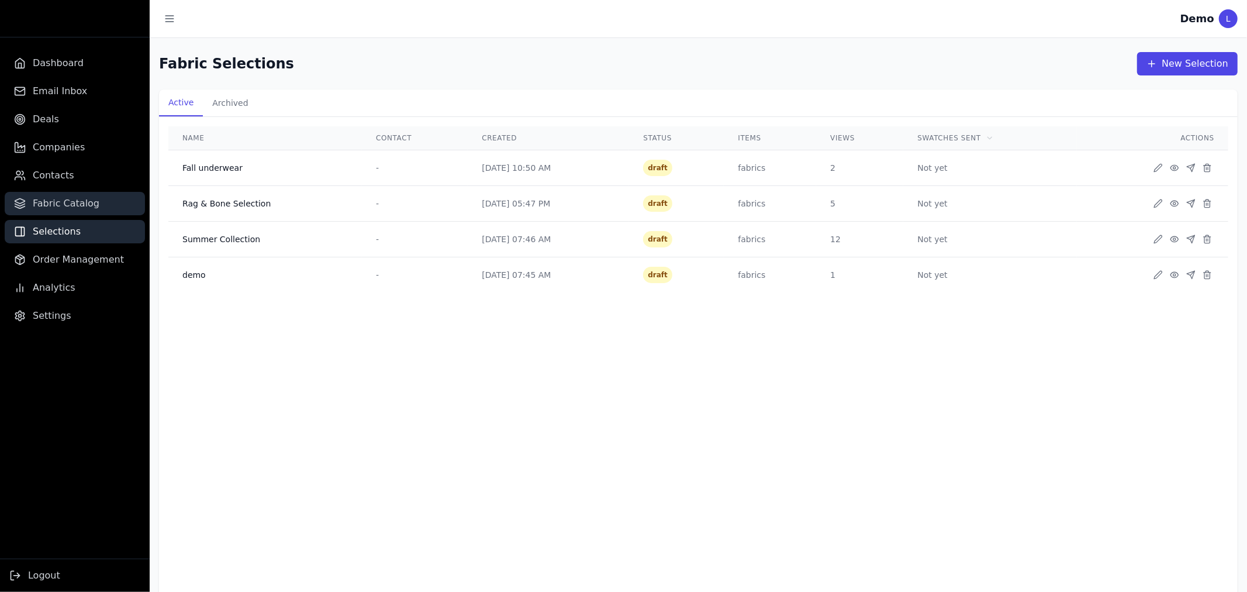
click at [97, 212] on link "Fabric Catalog" at bounding box center [75, 203] width 140 height 23
